Goal: Task Accomplishment & Management: Manage account settings

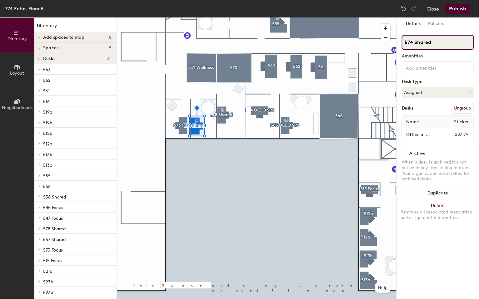
click at [422, 43] on input "574 Shared" at bounding box center [438, 42] width 72 height 15
type input "574 Focus"
click at [430, 97] on button "Assigned" at bounding box center [438, 92] width 72 height 11
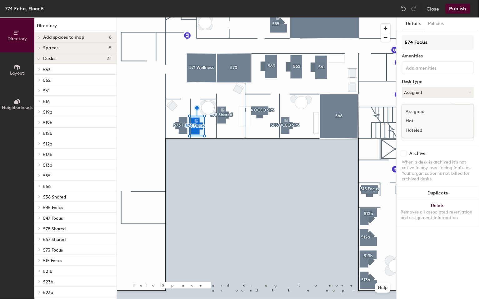
click at [415, 131] on div "Hoteled" at bounding box center [433, 130] width 62 height 9
click at [455, 11] on button "Publish" at bounding box center [457, 9] width 25 height 10
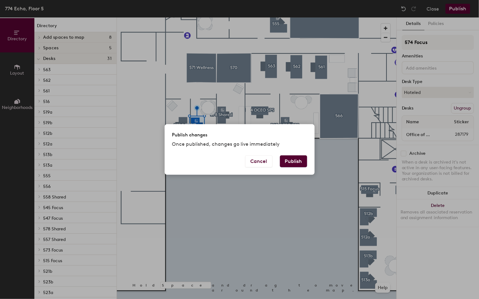
click at [286, 160] on button "Publish" at bounding box center [293, 162] width 27 height 12
